Goal: Information Seeking & Learning: Learn about a topic

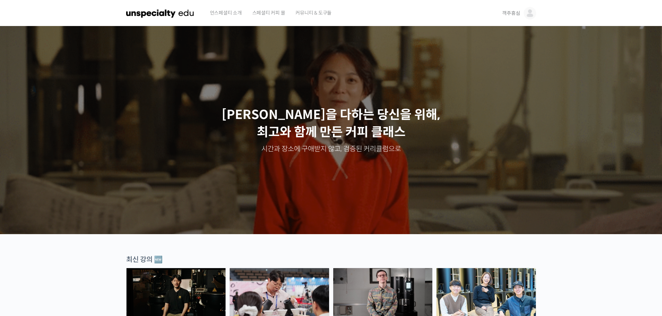
click at [531, 13] on img at bounding box center [529, 13] width 13 height 13
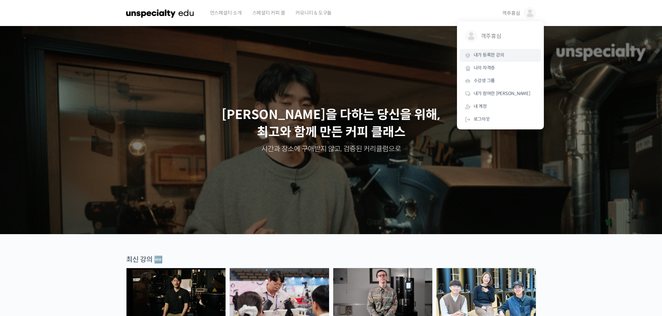
click at [504, 57] on link "내가 등록한 강의" at bounding box center [499, 55] width 81 height 13
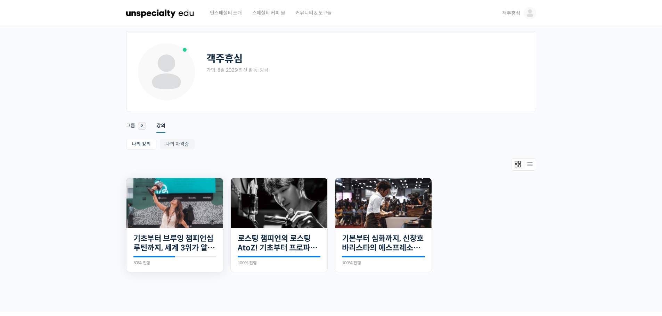
click at [194, 191] on img at bounding box center [174, 203] width 97 height 50
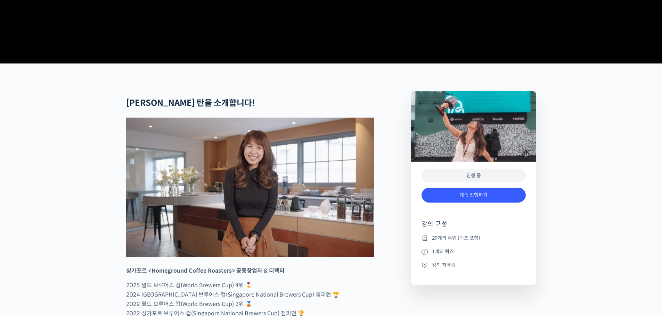
scroll to position [208, 0]
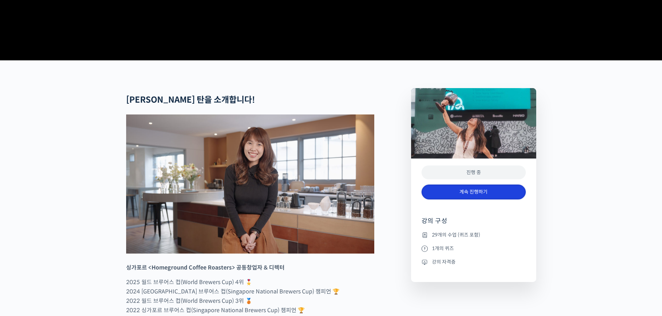
click at [478, 200] on link "계속 진행하기" at bounding box center [473, 192] width 104 height 15
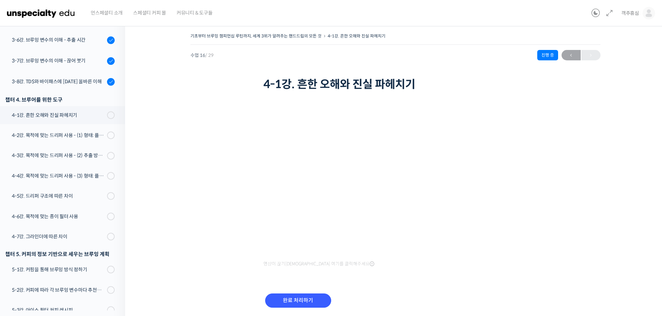
scroll to position [440, 0]
